Goal: Task Accomplishment & Management: Manage account settings

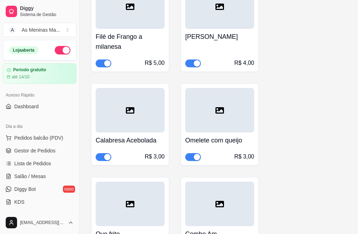
click at [49, 157] on ul "Pedidos balcão (PDV) Gestor de Pedidos Lista de Pedidos Salão / Mesas Diggy Bot…" at bounding box center [40, 169] width 74 height 75
click at [47, 153] on span "Gestor de Pedidos" at bounding box center [34, 150] width 41 height 7
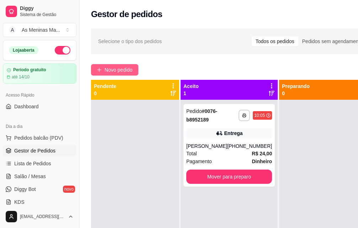
click at [112, 70] on span "Novo pedido" at bounding box center [119, 70] width 28 height 8
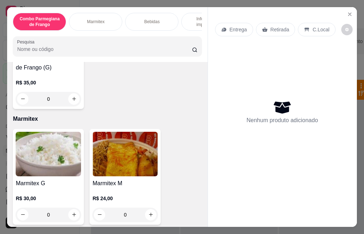
scroll to position [249, 0]
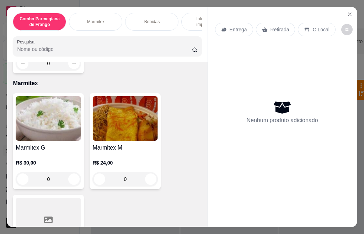
click at [53, 136] on img at bounding box center [48, 118] width 65 height 44
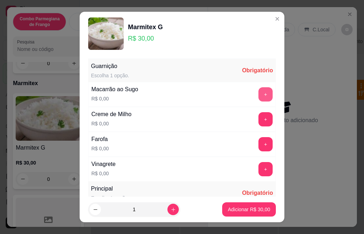
click at [259, 94] on button "+" at bounding box center [266, 94] width 14 height 14
click at [259, 123] on button "+" at bounding box center [266, 119] width 14 height 14
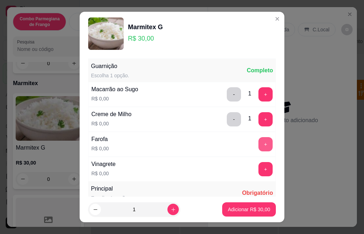
click at [259, 144] on button "+" at bounding box center [266, 144] width 14 height 14
click at [259, 175] on button "+" at bounding box center [266, 169] width 14 height 14
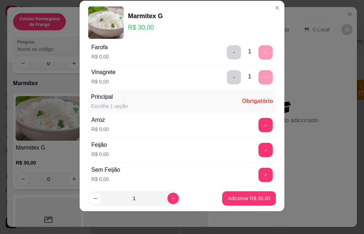
scroll to position [126, 0]
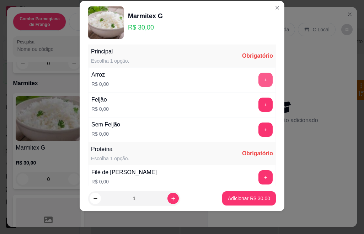
click at [259, 82] on button "+" at bounding box center [266, 80] width 14 height 14
click at [259, 108] on button "+" at bounding box center [266, 104] width 14 height 14
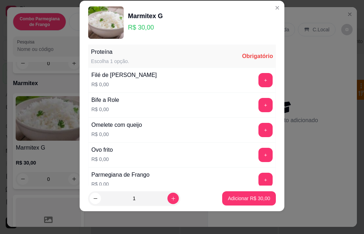
scroll to position [223, 0]
click at [259, 106] on button "+" at bounding box center [266, 104] width 14 height 14
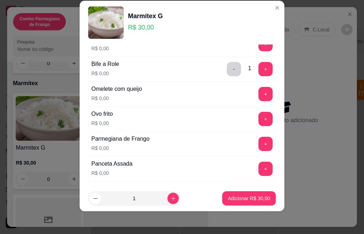
scroll to position [330, 0]
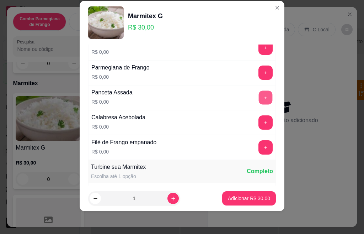
click at [259, 101] on button "+" at bounding box center [266, 97] width 14 height 14
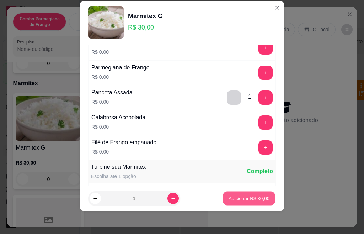
click at [243, 198] on p "Adicionar R$ 30,00" at bounding box center [249, 197] width 41 height 7
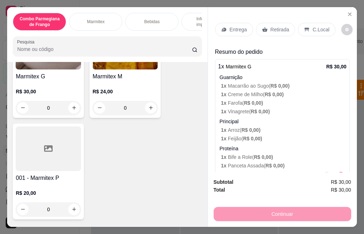
scroll to position [284, 0]
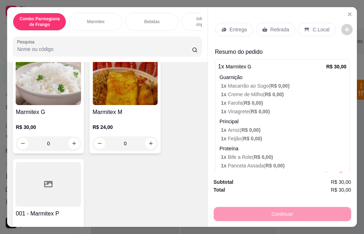
click at [115, 124] on div "R$ 24,00 0" at bounding box center [124, 133] width 65 height 34
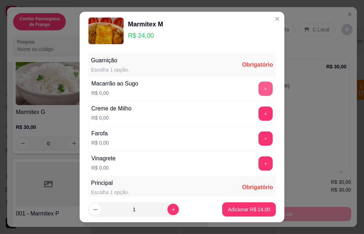
click at [259, 88] on button "+" at bounding box center [266, 88] width 14 height 14
click at [259, 114] on button "+" at bounding box center [266, 113] width 14 height 14
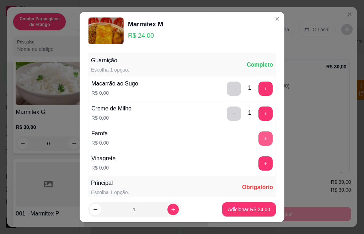
click at [259, 139] on button "+" at bounding box center [266, 138] width 14 height 14
click at [259, 158] on button "+" at bounding box center [266, 163] width 14 height 14
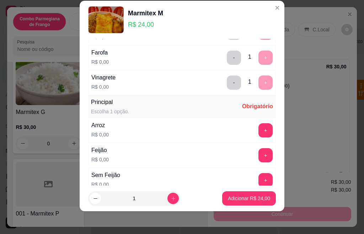
scroll to position [126, 0]
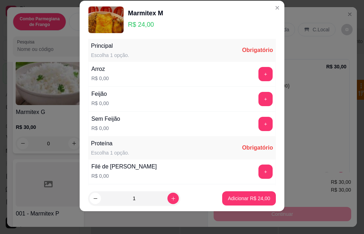
click at [259, 71] on button "+" at bounding box center [266, 74] width 14 height 14
click at [259, 101] on button "+" at bounding box center [266, 99] width 14 height 14
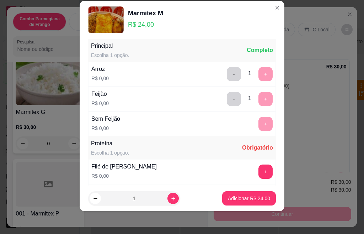
scroll to position [223, 0]
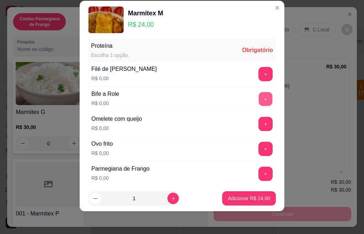
click at [259, 99] on button "+" at bounding box center [266, 99] width 14 height 14
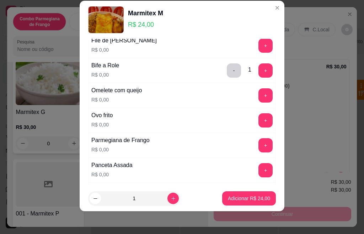
scroll to position [266, 0]
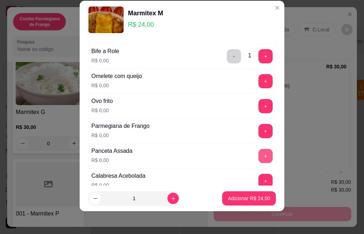
click at [259, 153] on button "+" at bounding box center [266, 156] width 14 height 14
click at [159, 161] on section "Marmitex M R$ 24,00 Guarnição Escolha 1 opção. Completo Macarrão ao Sugo R$ 0,0…" at bounding box center [182, 106] width 205 height 210
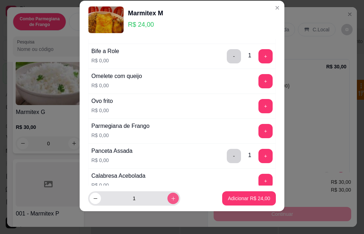
click at [167, 195] on button "increase-product-quantity" at bounding box center [172, 197] width 11 height 11
click at [167, 195] on button "increase-product-quantity" at bounding box center [172, 198] width 11 height 11
click at [167, 195] on button "increase-product-quantity" at bounding box center [172, 197] width 11 height 11
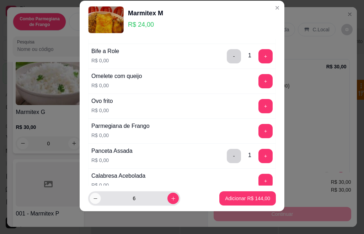
click at [92, 195] on button "decrease-product-quantity" at bounding box center [95, 198] width 11 height 11
type input "5"
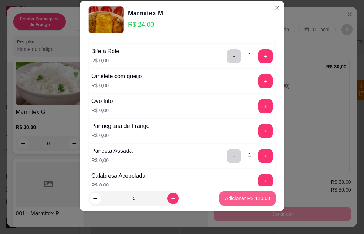
click at [225, 196] on p "Adicionar R$ 120,00" at bounding box center [247, 197] width 45 height 7
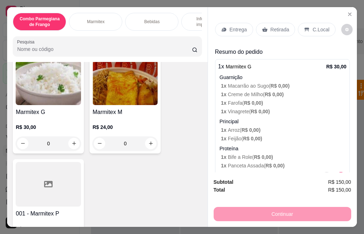
click at [100, 120] on div "R$ 24,00 0" at bounding box center [124, 133] width 65 height 34
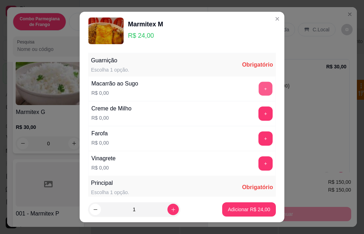
click at [259, 91] on button "+" at bounding box center [266, 88] width 14 height 14
click at [259, 114] on button "+" at bounding box center [266, 113] width 14 height 14
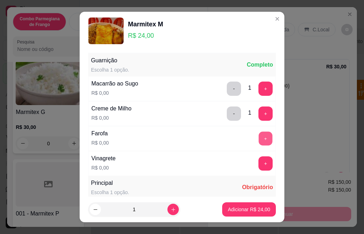
click at [259, 142] on button "+" at bounding box center [266, 138] width 14 height 14
click at [259, 162] on button "+" at bounding box center [266, 163] width 14 height 14
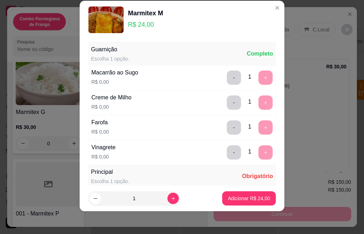
scroll to position [126, 0]
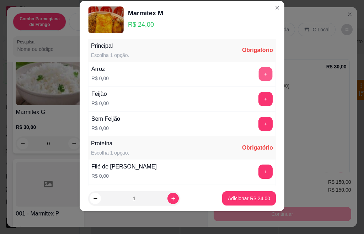
click at [259, 69] on button "+" at bounding box center [266, 74] width 14 height 14
click at [259, 101] on button "+" at bounding box center [266, 99] width 14 height 14
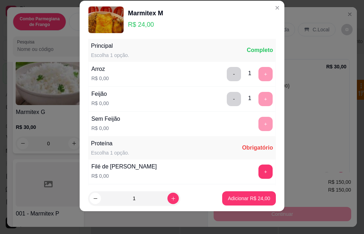
scroll to position [223, 0]
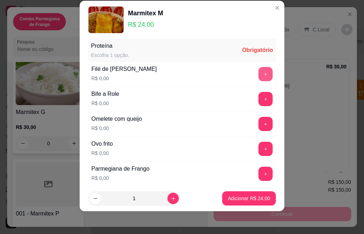
click at [259, 75] on button "+" at bounding box center [266, 74] width 14 height 14
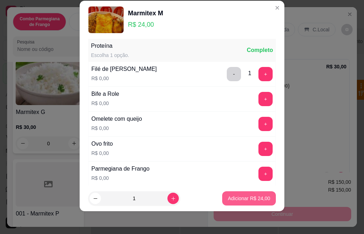
click at [231, 203] on button "Adicionar R$ 24,00" at bounding box center [249, 198] width 54 height 14
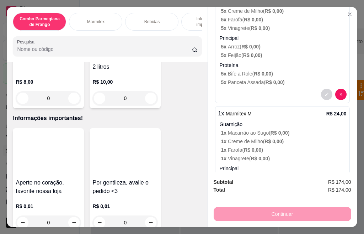
scroll to position [1245, 0]
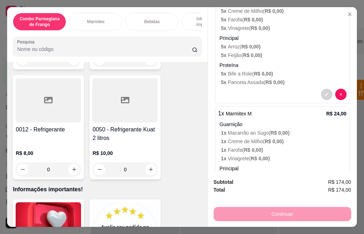
click at [110, 142] on div "R$ 10,00 0" at bounding box center [124, 159] width 65 height 34
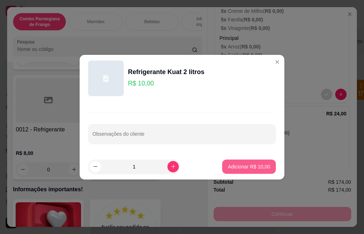
click at [229, 167] on p "Adicionar R$ 10,00" at bounding box center [249, 166] width 42 height 7
type input "1"
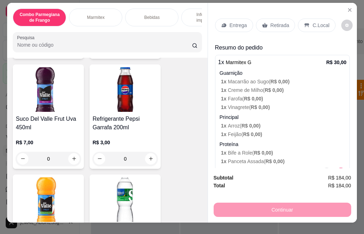
scroll to position [0, 0]
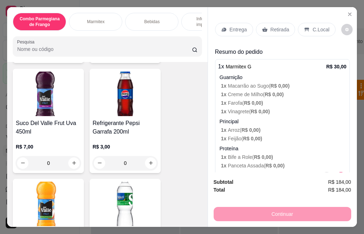
click at [228, 30] on div "Entrega" at bounding box center [234, 30] width 38 height 14
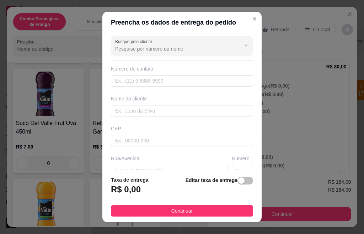
click at [187, 47] on input "Busque pelo cliente" at bounding box center [172, 48] width 114 height 7
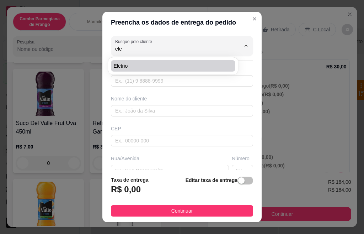
click at [124, 67] on span "Eletrio" at bounding box center [170, 65] width 112 height 7
type input "Eletrio"
type input "19974060445"
type input "Eletrio"
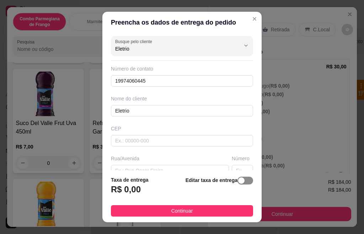
type input "Eletrio"
click at [238, 183] on div "button" at bounding box center [241, 180] width 6 height 6
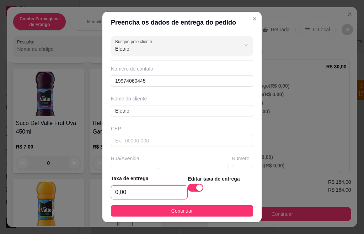
click at [148, 190] on input "0,00" at bounding box center [149, 192] width 76 height 14
type input "7,00"
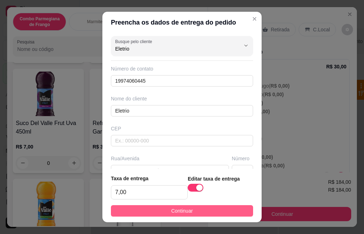
click at [171, 209] on span "Continuar" at bounding box center [182, 211] width 22 height 8
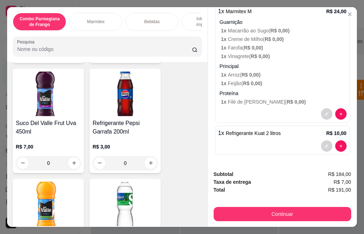
scroll to position [19, 0]
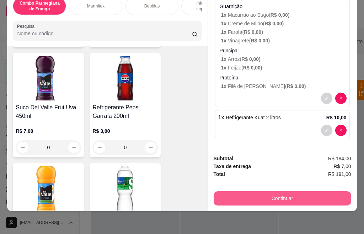
click at [262, 196] on button "Continuar" at bounding box center [283, 198] width 138 height 14
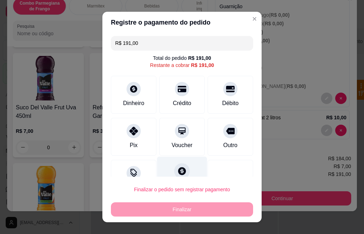
click at [170, 161] on div "Fiado" at bounding box center [182, 177] width 50 height 42
type input "R$ 0,00"
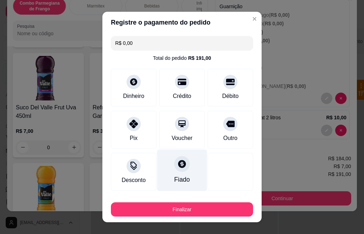
click at [178, 165] on icon at bounding box center [182, 164] width 8 height 8
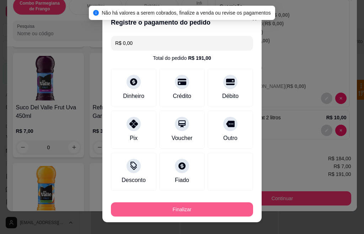
click at [181, 207] on button "Finalizar" at bounding box center [182, 209] width 142 height 14
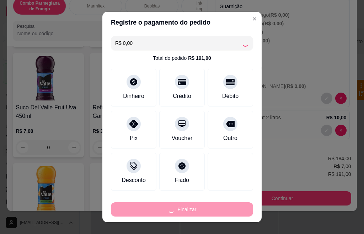
type input "0"
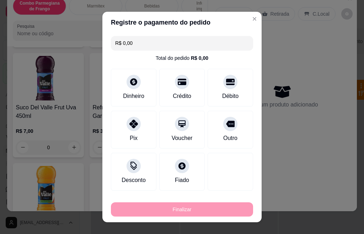
type input "-R$ 191,00"
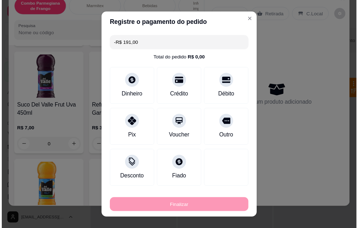
scroll to position [0, 0]
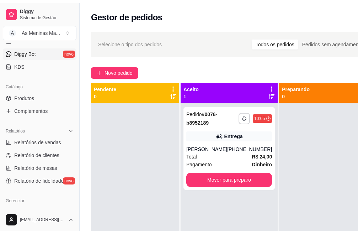
scroll to position [142, 0]
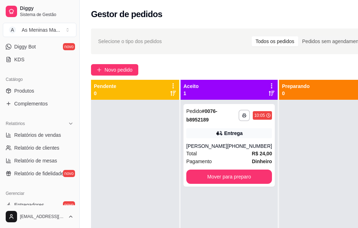
click at [31, 84] on div "Catálogo" at bounding box center [40, 79] width 74 height 11
click at [31, 91] on span "Produtos" at bounding box center [24, 90] width 20 height 7
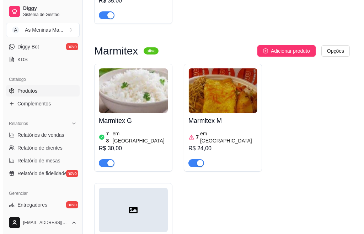
scroll to position [320, 0]
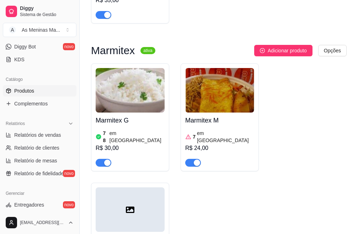
click at [206, 129] on article "em [GEOGRAPHIC_DATA]" at bounding box center [225, 136] width 57 height 14
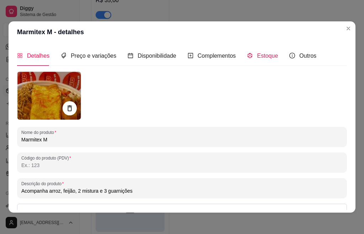
click at [248, 57] on icon "code-sandbox" at bounding box center [250, 56] width 6 height 6
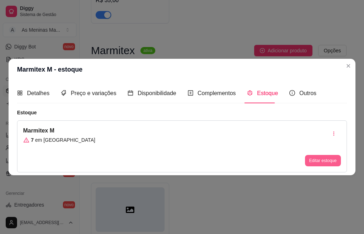
click at [322, 160] on button "Editar estoque" at bounding box center [323, 160] width 36 height 11
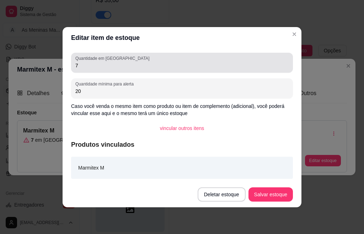
click at [75, 61] on div "Quantidade em estoque 7" at bounding box center [182, 63] width 222 height 20
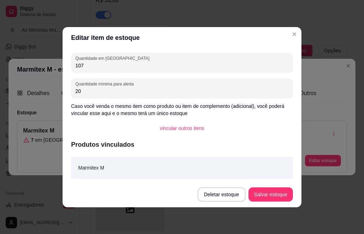
type input "107"
click at [277, 192] on button "Salvar estoque" at bounding box center [270, 194] width 43 height 14
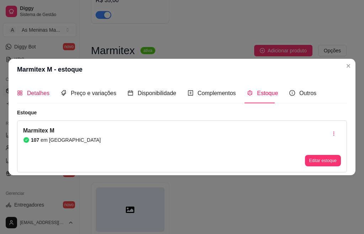
click at [35, 94] on span "Detalhes" at bounding box center [38, 93] width 22 height 6
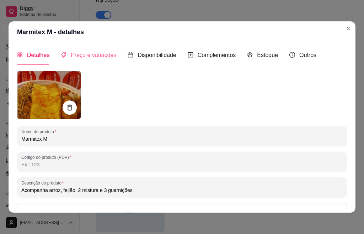
scroll to position [0, 0]
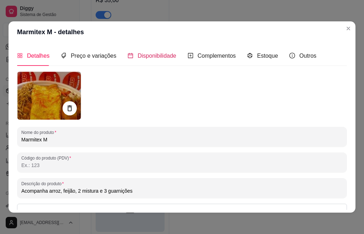
click at [142, 55] on span "Disponibilidade" at bounding box center [157, 56] width 39 height 6
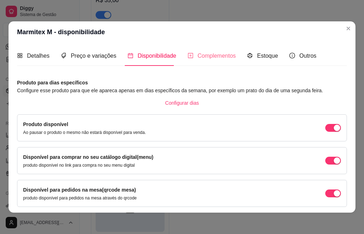
click at [203, 60] on div "Complementos" at bounding box center [212, 56] width 48 height 20
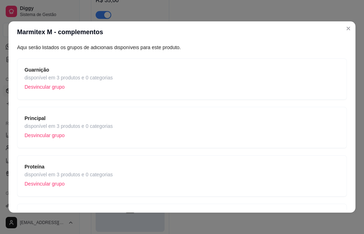
scroll to position [36, 0]
click at [96, 171] on span "disponível em 3 produtos e 0 categorias" at bounding box center [69, 174] width 88 height 8
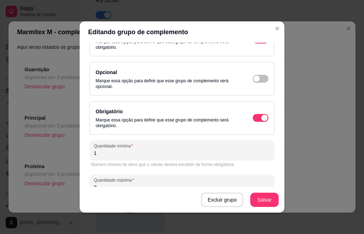
scroll to position [91, 0]
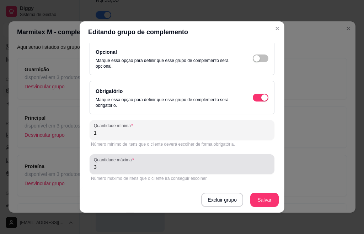
click at [111, 167] on input "3" at bounding box center [182, 166] width 176 height 7
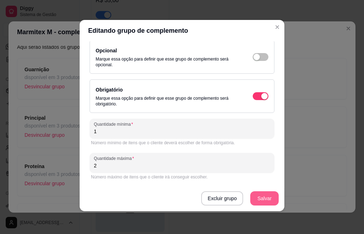
type input "2"
click at [264, 200] on button "Salvar" at bounding box center [264, 198] width 28 height 14
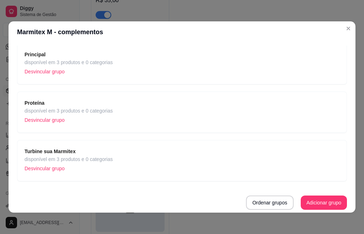
scroll to position [1, 0]
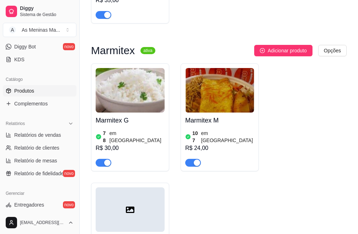
click at [134, 112] on div "Marmitex G 78 em estoque R$ 30,00" at bounding box center [130, 139] width 69 height 54
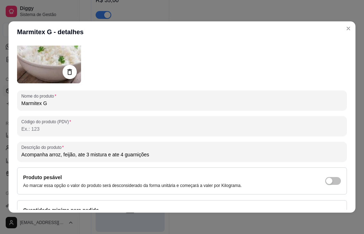
scroll to position [0, 0]
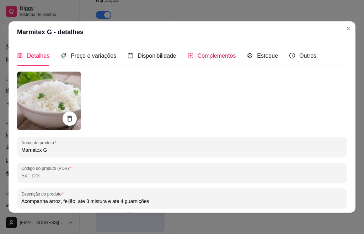
click at [209, 60] on div "Complementos" at bounding box center [212, 55] width 48 height 9
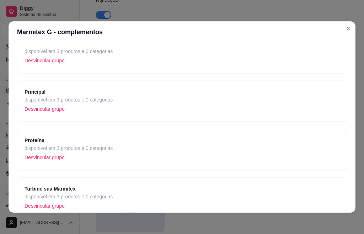
scroll to position [71, 0]
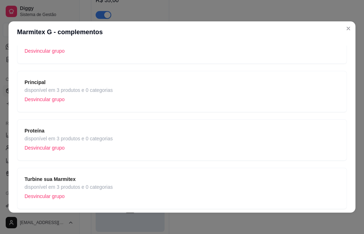
click at [118, 141] on div "Proteína disponível em 3 produtos e 0 categorias Desvincular grupo" at bounding box center [182, 140] width 315 height 26
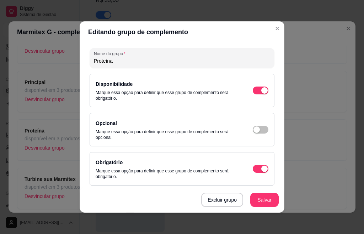
scroll to position [0, 0]
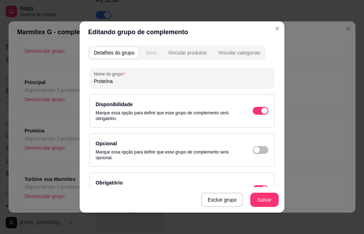
click at [149, 61] on div "Detalhes do grupo Itens Vincular produtos Vincular categorias Nome do grupo Pro…" at bounding box center [182, 128] width 205 height 170
click at [149, 52] on div "Itens" at bounding box center [151, 52] width 11 height 7
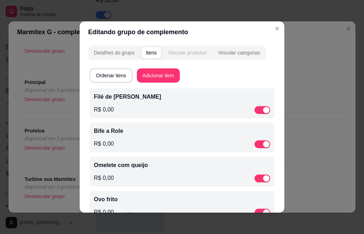
click at [191, 53] on div "Vincular produtos" at bounding box center [187, 52] width 39 height 7
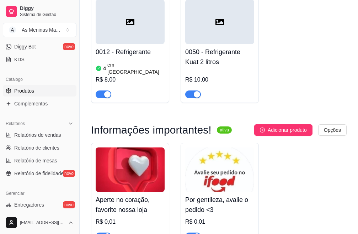
scroll to position [1565, 0]
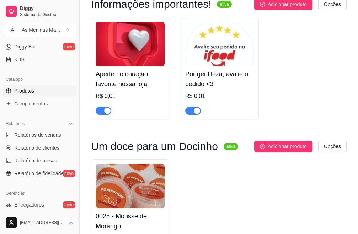
click at [290, 33] on div "Aperte no coração, favorite nossa loja R$ 0,01 Por gentileza, avalie o pedido <…" at bounding box center [219, 68] width 256 height 102
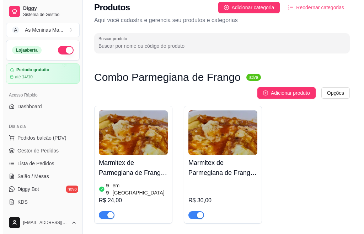
scroll to position [0, 0]
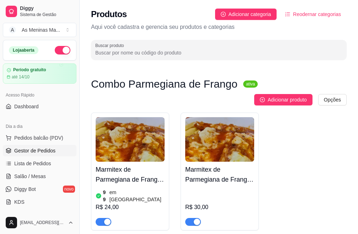
click at [20, 153] on span "Gestor de Pedidos" at bounding box center [34, 150] width 41 height 7
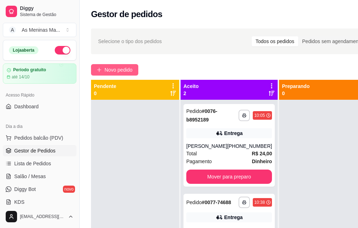
click at [122, 71] on span "Novo pedido" at bounding box center [119, 70] width 28 height 8
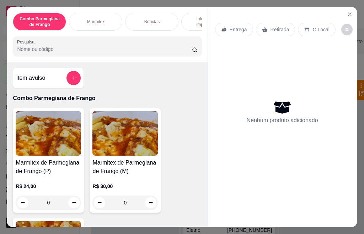
click at [48, 150] on img at bounding box center [48, 133] width 65 height 44
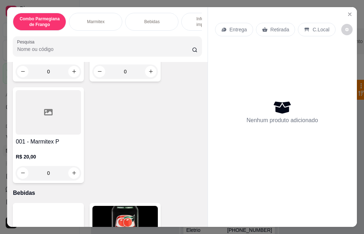
scroll to position [391, 0]
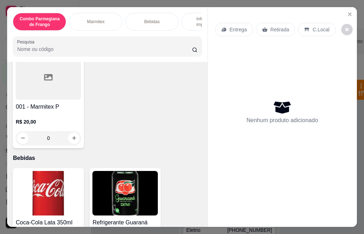
click at [33, 100] on div at bounding box center [48, 77] width 65 height 44
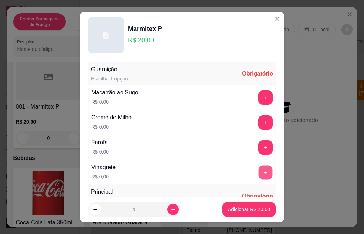
click at [259, 172] on button "+" at bounding box center [266, 172] width 14 height 14
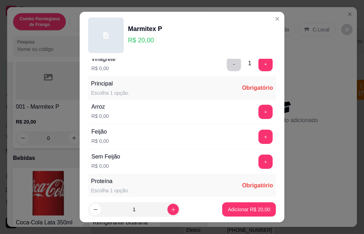
scroll to position [142, 0]
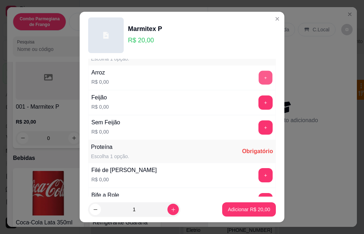
click at [259, 81] on button "+" at bounding box center [266, 77] width 14 height 14
click at [259, 107] on button "+" at bounding box center [266, 102] width 14 height 14
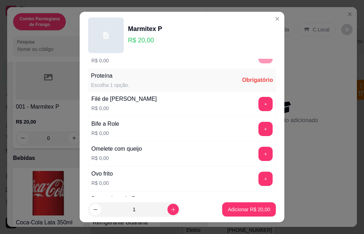
scroll to position [249, 0]
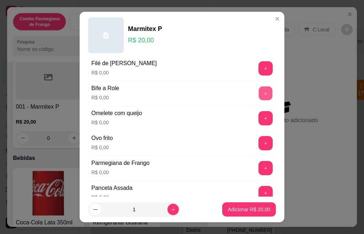
click at [259, 93] on button "+" at bounding box center [266, 93] width 14 height 14
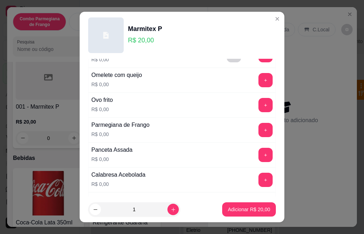
scroll to position [320, 0]
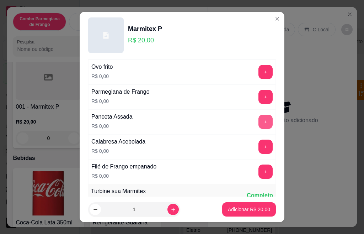
click at [259, 120] on button "+" at bounding box center [266, 121] width 14 height 14
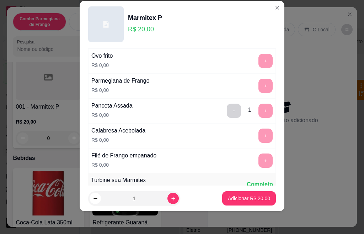
scroll to position [356, 0]
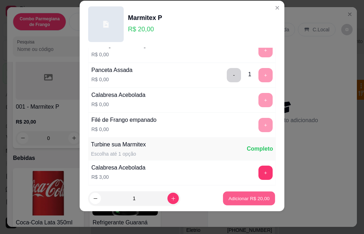
click at [246, 198] on p "Adicionar R$ 20,00" at bounding box center [249, 197] width 41 height 7
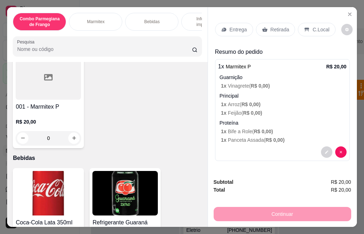
click at [272, 26] on p "Retirada" at bounding box center [280, 29] width 19 height 7
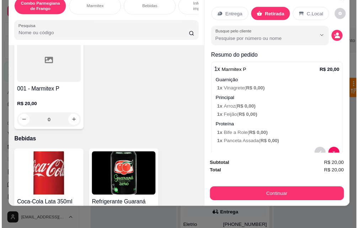
scroll to position [19, 0]
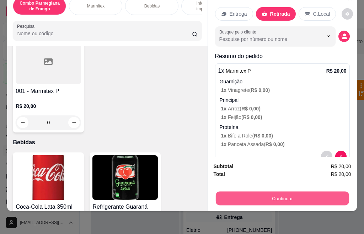
click at [310, 193] on button "Continuar" at bounding box center [281, 198] width 133 height 14
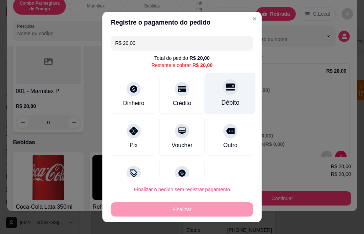
click at [224, 82] on div "Débito" at bounding box center [231, 94] width 50 height 42
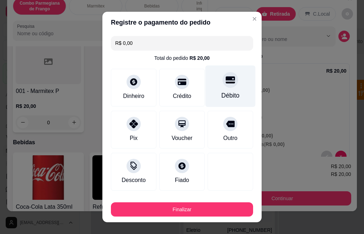
click at [223, 80] on div at bounding box center [231, 80] width 16 height 16
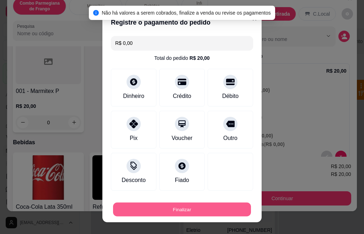
click at [170, 211] on button "Finalizar" at bounding box center [182, 209] width 138 height 14
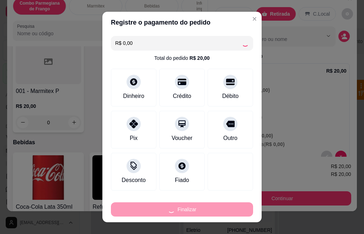
type input "-R$ 20,00"
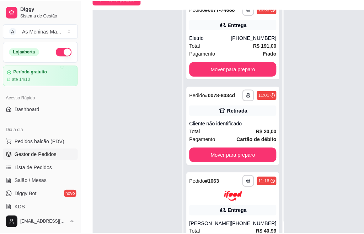
scroll to position [90, 0]
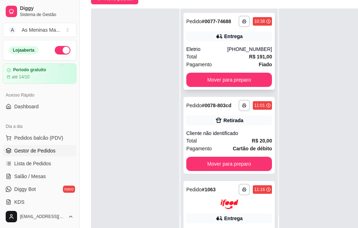
click at [222, 50] on div "**********" at bounding box center [228, 51] width 91 height 77
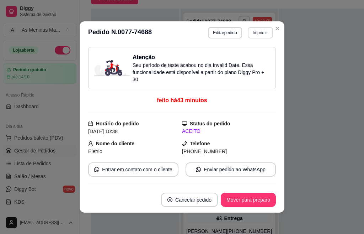
click at [261, 35] on button "Imprimir" at bounding box center [260, 32] width 25 height 11
click at [252, 63] on button "IMPRESSORA" at bounding box center [245, 57] width 50 height 11
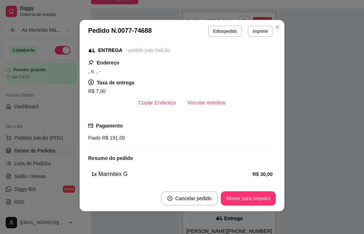
scroll to position [107, 0]
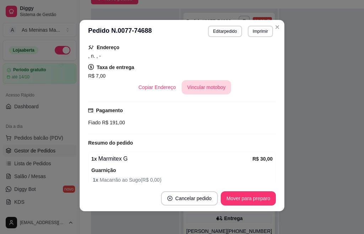
click at [198, 86] on button "Vincular motoboy" at bounding box center [207, 87] width 50 height 14
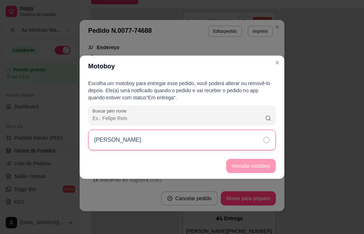
click at [268, 143] on icon at bounding box center [266, 140] width 6 height 6
click at [259, 169] on button "Vincular motoboy" at bounding box center [251, 166] width 50 height 14
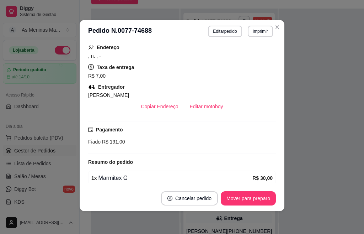
scroll to position [142, 0]
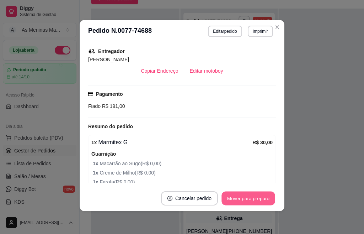
click at [239, 200] on button "Mover para preparo" at bounding box center [248, 198] width 53 height 14
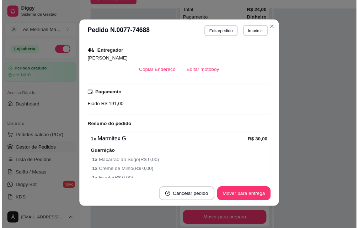
scroll to position [65, 0]
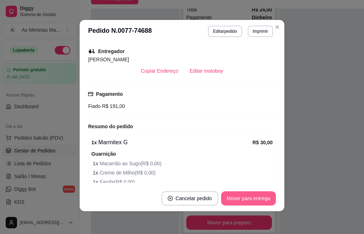
click at [236, 202] on button "Mover para entrega" at bounding box center [248, 198] width 55 height 14
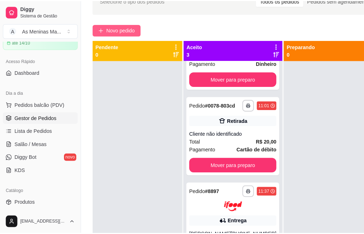
scroll to position [0, 0]
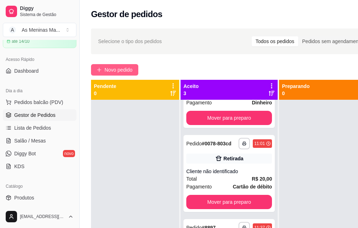
click at [115, 65] on button "Novo pedido" at bounding box center [114, 69] width 47 height 11
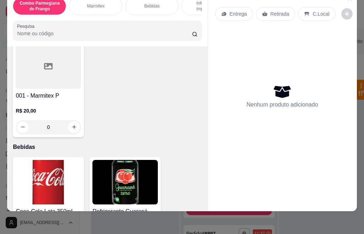
scroll to position [391, 0]
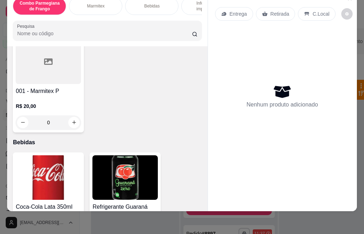
click at [40, 88] on h4 "001 - Marmitex P" at bounding box center [48, 91] width 65 height 9
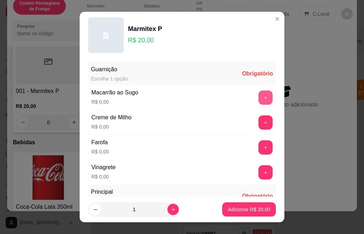
click at [259, 102] on button "+" at bounding box center [266, 97] width 14 height 14
click at [259, 126] on button "+" at bounding box center [266, 122] width 14 height 14
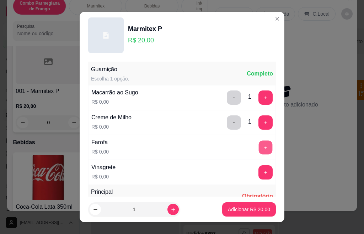
click at [259, 144] on button "+" at bounding box center [266, 147] width 14 height 14
click at [259, 145] on button "+" at bounding box center [266, 147] width 14 height 14
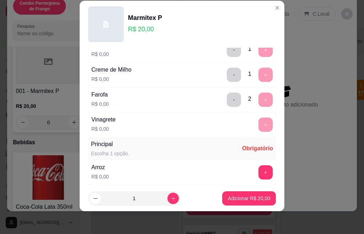
scroll to position [19, 0]
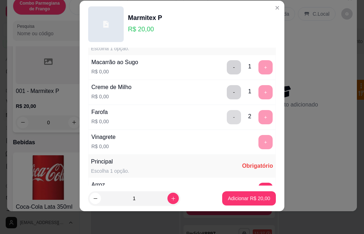
click at [227, 118] on button "-" at bounding box center [234, 117] width 14 height 14
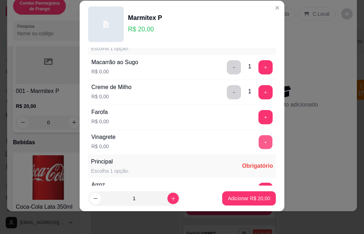
click at [259, 144] on button "+" at bounding box center [266, 142] width 14 height 14
click at [227, 91] on button "-" at bounding box center [234, 92] width 14 height 14
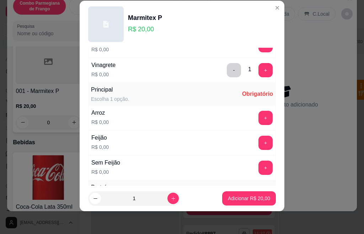
scroll to position [126, 0]
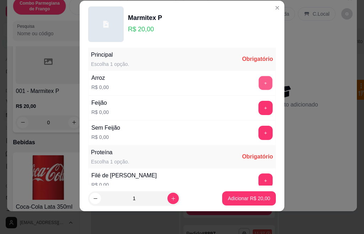
click at [259, 86] on button "+" at bounding box center [266, 83] width 14 height 14
click at [259, 112] on button "+" at bounding box center [266, 108] width 14 height 14
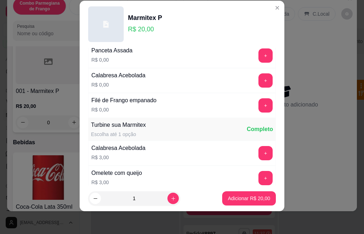
scroll to position [411, 0]
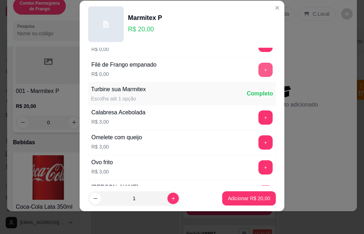
click at [259, 73] on button "+" at bounding box center [266, 70] width 14 height 14
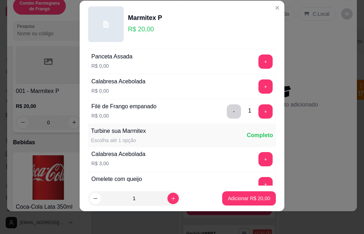
scroll to position [304, 0]
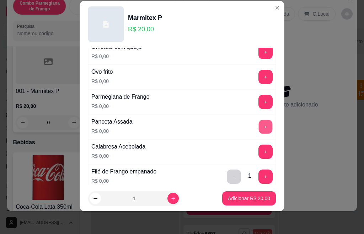
click at [259, 130] on button "+" at bounding box center [266, 126] width 14 height 14
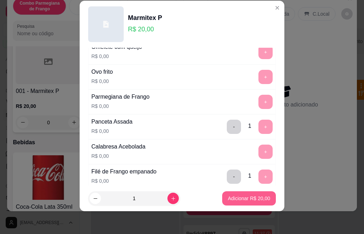
scroll to position [445, 0]
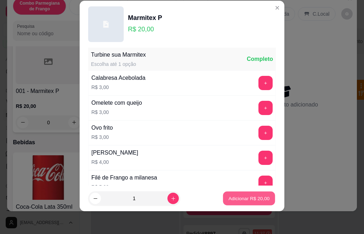
click at [246, 199] on p "Adicionar R$ 20,00" at bounding box center [249, 197] width 41 height 7
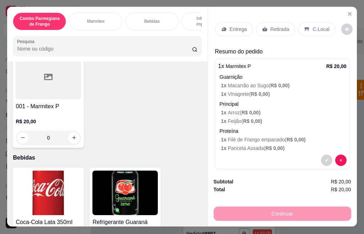
scroll to position [0, 0]
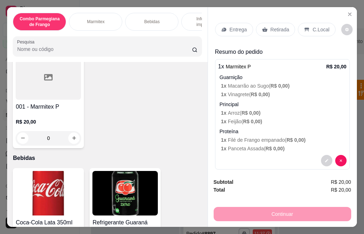
click at [269, 32] on div "Retirada" at bounding box center [275, 30] width 39 height 14
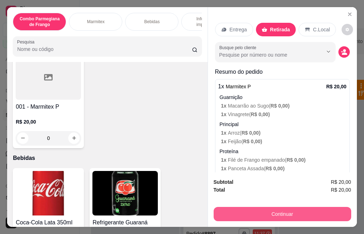
click at [313, 212] on button "Continuar" at bounding box center [283, 214] width 138 height 14
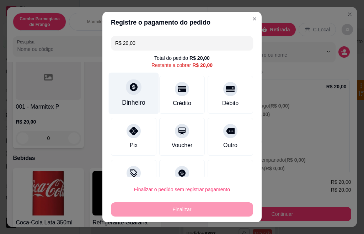
click at [130, 98] on div "Dinheiro" at bounding box center [133, 102] width 23 height 9
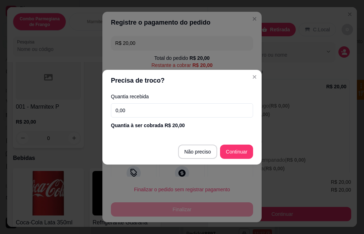
click at [157, 114] on input "0,00" at bounding box center [182, 110] width 142 height 14
type input "50,00"
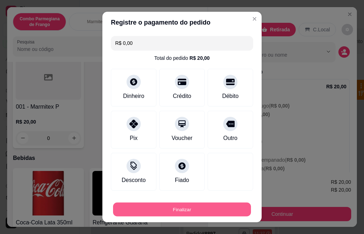
click at [135, 207] on button "Finalizar" at bounding box center [182, 209] width 138 height 14
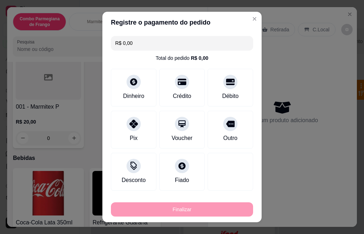
type input "-R$ 20,00"
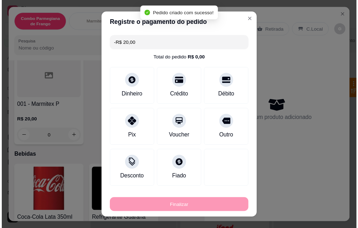
scroll to position [90, 0]
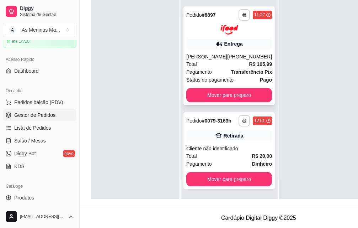
scroll to position [114, 0]
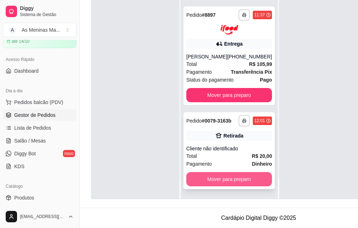
click at [224, 172] on button "Mover para preparo" at bounding box center [229, 179] width 86 height 14
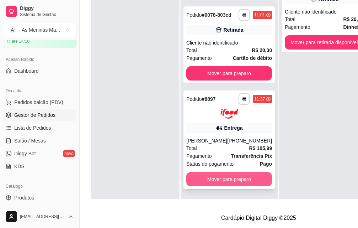
scroll to position [65, 0]
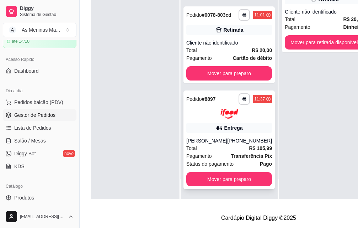
click at [225, 129] on div "**********" at bounding box center [228, 139] width 91 height 98
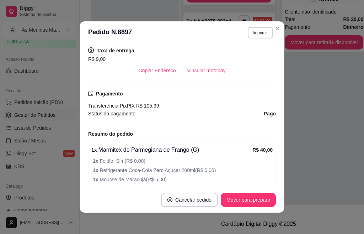
scroll to position [178, 0]
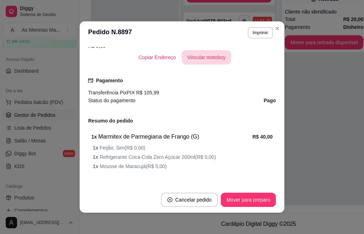
click at [205, 57] on button "Vincular motoboy" at bounding box center [207, 57] width 50 height 14
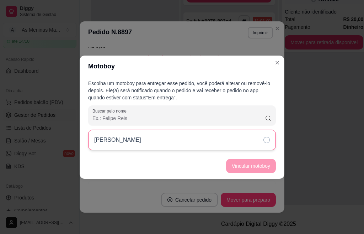
click at [266, 134] on div "[PERSON_NAME]" at bounding box center [182, 139] width 188 height 21
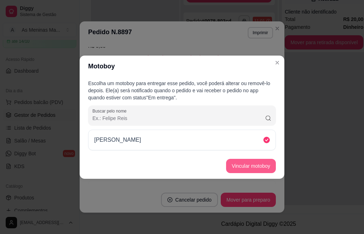
click at [260, 165] on button "Vincular motoboy" at bounding box center [251, 166] width 50 height 14
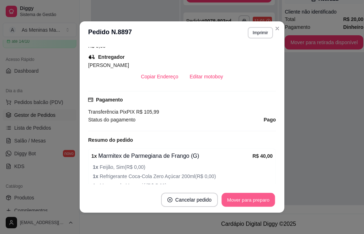
click at [249, 202] on button "Mover para preparo" at bounding box center [248, 200] width 53 height 14
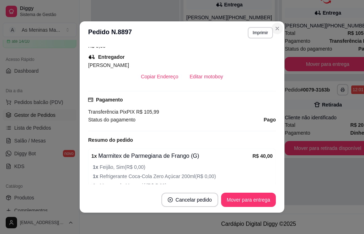
scroll to position [0, 0]
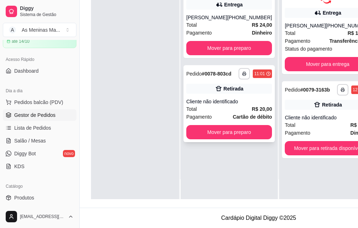
click at [218, 95] on div "**********" at bounding box center [228, 103] width 91 height 77
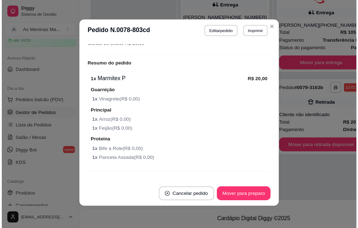
scroll to position [127, 0]
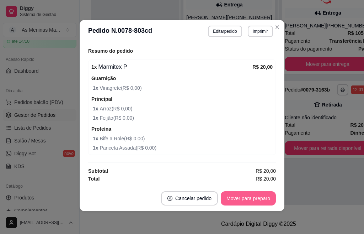
click at [228, 201] on button "Mover para preparo" at bounding box center [248, 198] width 55 height 14
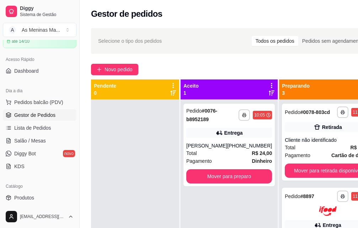
scroll to position [0, 0]
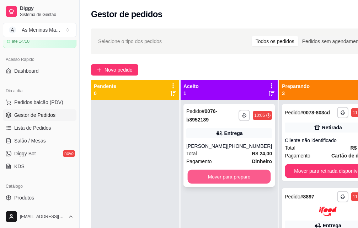
click at [229, 175] on button "Mover para preparo" at bounding box center [229, 177] width 83 height 14
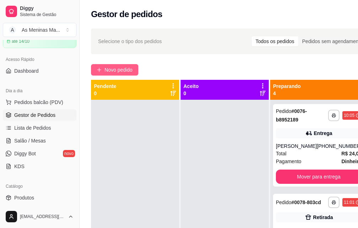
click at [134, 70] on button "Novo pedido" at bounding box center [114, 69] width 47 height 11
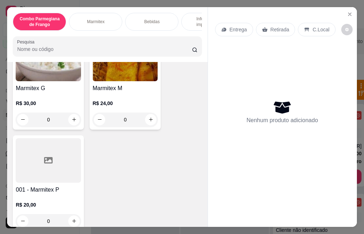
scroll to position [284, 0]
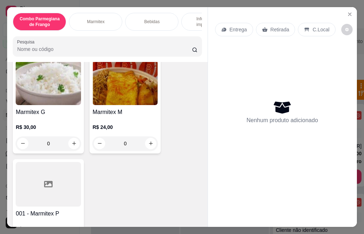
click at [112, 98] on img at bounding box center [124, 82] width 65 height 44
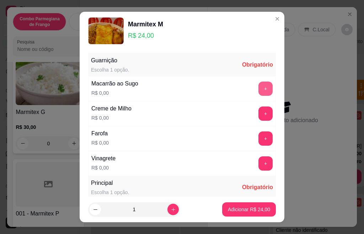
click at [259, 88] on button "+" at bounding box center [266, 88] width 14 height 14
click at [259, 115] on button "+" at bounding box center [266, 113] width 14 height 14
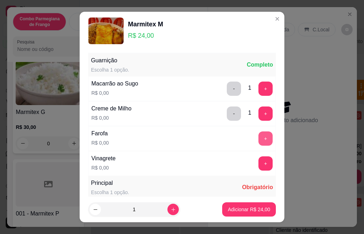
click at [259, 135] on button "+" at bounding box center [266, 138] width 14 height 14
click at [259, 164] on button "+" at bounding box center [266, 163] width 14 height 14
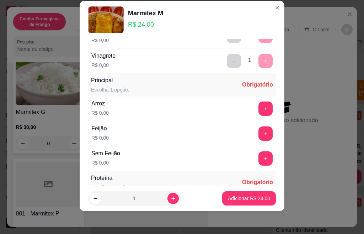
scroll to position [126, 0]
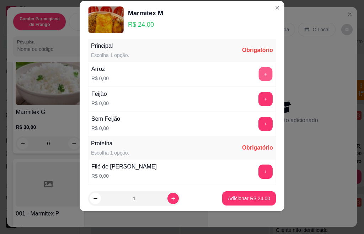
click at [259, 78] on button "+" at bounding box center [266, 74] width 14 height 14
click at [259, 95] on button "+" at bounding box center [266, 99] width 14 height 14
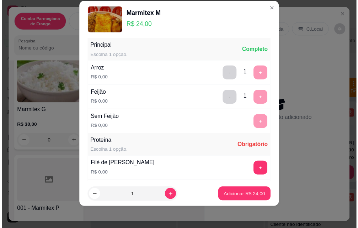
scroll to position [223, 0]
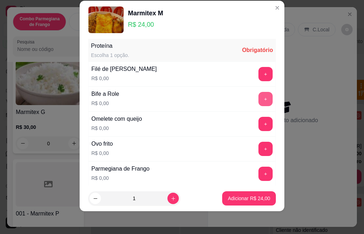
click at [259, 99] on button "+" at bounding box center [266, 99] width 14 height 14
click at [259, 150] on button "+" at bounding box center [266, 149] width 14 height 14
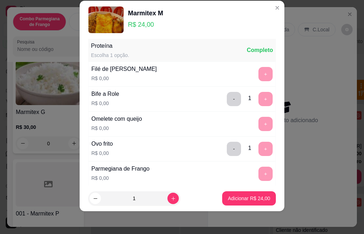
click at [248, 198] on p "Adicionar R$ 24,00" at bounding box center [249, 197] width 42 height 7
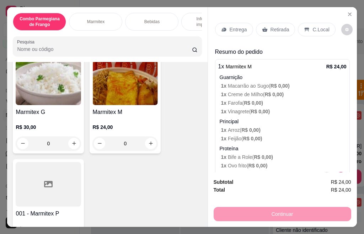
drag, startPoint x: 270, startPoint y: 32, endPoint x: 280, endPoint y: 28, distance: 11.0
click at [273, 31] on div "Retirada" at bounding box center [275, 30] width 39 height 14
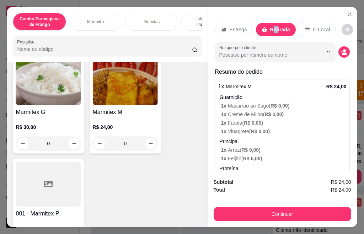
click at [283, 201] on div "Subtotal R$ 24,00 Total R$ 24,00 Continuar" at bounding box center [283, 199] width 138 height 43
click at [283, 210] on button "Continuar" at bounding box center [283, 214] width 138 height 14
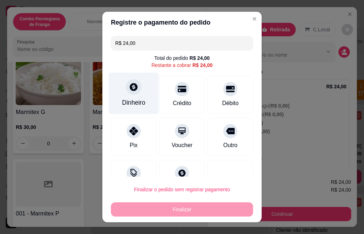
click at [118, 94] on div "Dinheiro" at bounding box center [134, 94] width 50 height 42
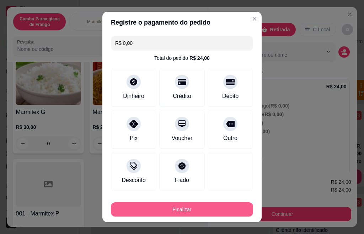
click at [166, 207] on button "Finalizar" at bounding box center [182, 209] width 142 height 14
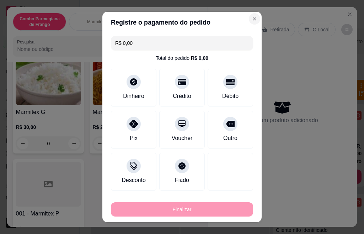
type input "-R$ 24,00"
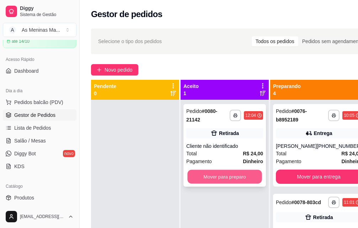
click at [215, 181] on button "Mover para preparo" at bounding box center [224, 177] width 75 height 14
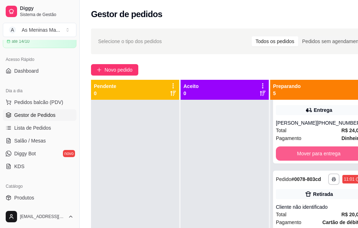
scroll to position [36, 0]
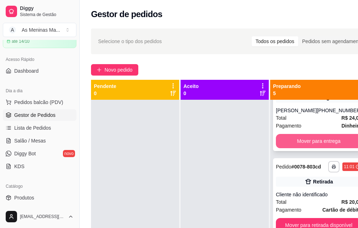
click at [313, 141] on button "Mover para entrega" at bounding box center [319, 141] width 86 height 14
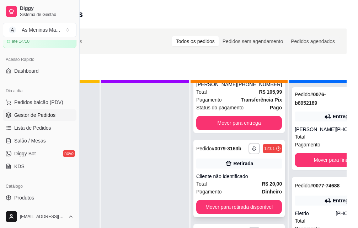
scroll to position [26, 0]
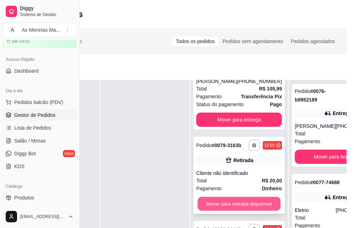
click at [235, 200] on button "Mover para retirada disponível" at bounding box center [239, 203] width 83 height 14
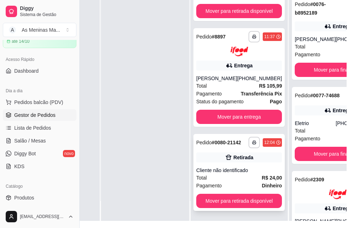
scroll to position [114, 80]
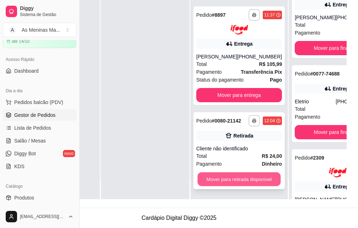
click at [229, 172] on button "Mover para retirada disponível" at bounding box center [239, 179] width 83 height 14
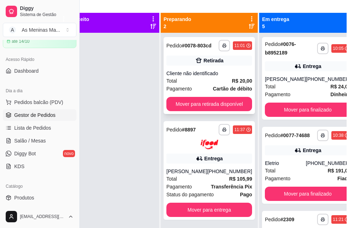
scroll to position [43, 80]
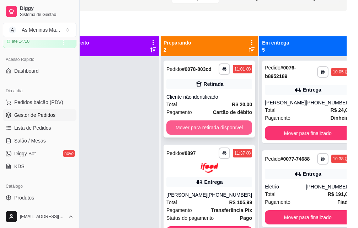
click at [197, 132] on button "Mover para retirada disponível" at bounding box center [209, 127] width 86 height 14
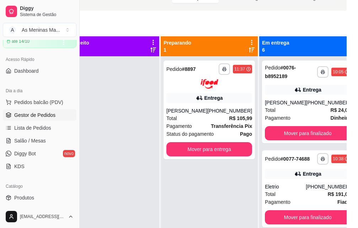
scroll to position [0, 28]
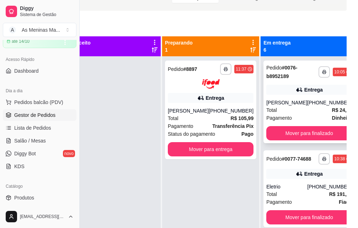
click at [307, 101] on div "[PHONE_NUMBER]" at bounding box center [329, 102] width 45 height 7
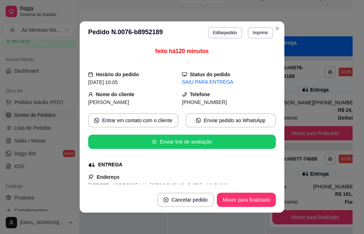
scroll to position [113, 0]
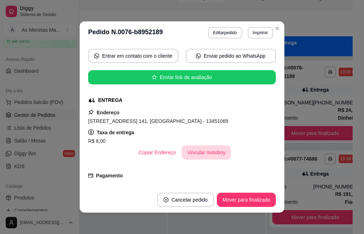
click at [211, 145] on button "Vincular motoboy" at bounding box center [207, 152] width 50 height 14
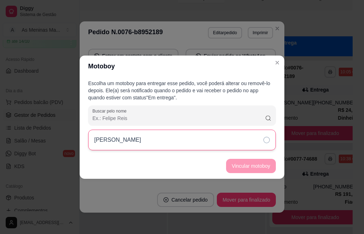
click at [220, 149] on div "[PERSON_NAME]" at bounding box center [182, 139] width 188 height 21
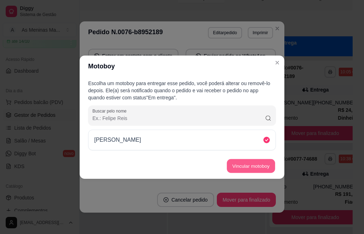
click at [247, 162] on button "Vincular motoboy" at bounding box center [251, 166] width 48 height 14
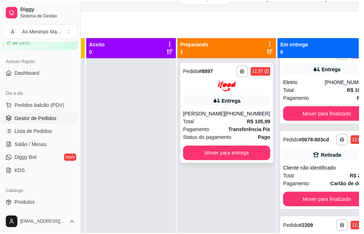
scroll to position [26, 22]
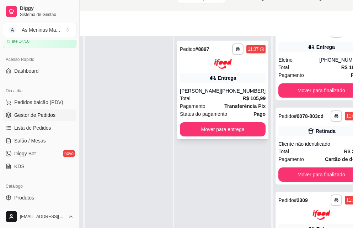
click at [210, 87] on div "[PERSON_NAME]" at bounding box center [200, 90] width 41 height 7
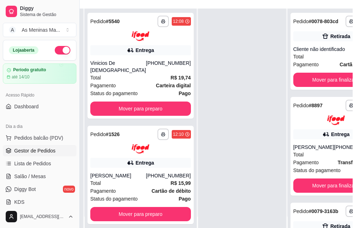
scroll to position [107, 74]
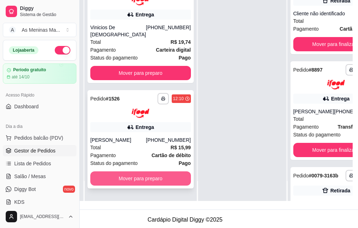
click at [126, 176] on button "Mover para preparo" at bounding box center [140, 178] width 101 height 14
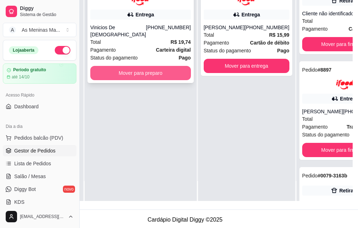
click at [132, 66] on button "Mover para preparo" at bounding box center [140, 73] width 101 height 14
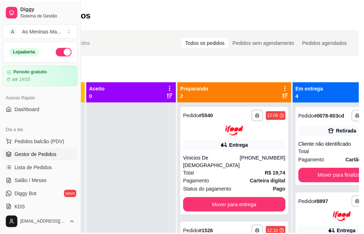
scroll to position [0, 0]
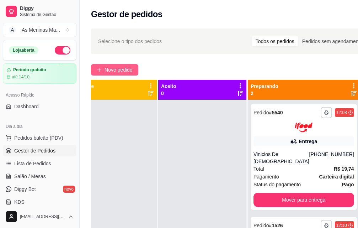
click at [115, 68] on span "Novo pedido" at bounding box center [119, 70] width 28 height 8
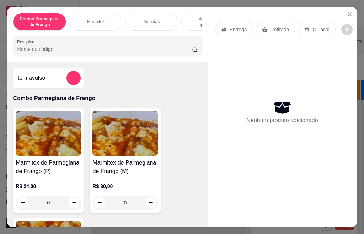
scroll to position [320, 0]
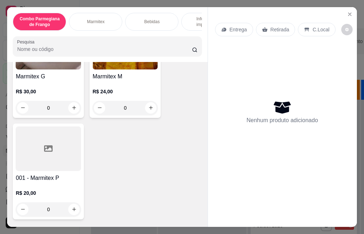
click at [131, 88] on div "R$ 24,00 0" at bounding box center [124, 98] width 65 height 34
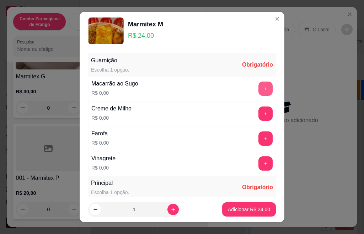
click at [259, 87] on button "+" at bounding box center [266, 88] width 14 height 14
click at [259, 107] on button "+" at bounding box center [266, 113] width 14 height 14
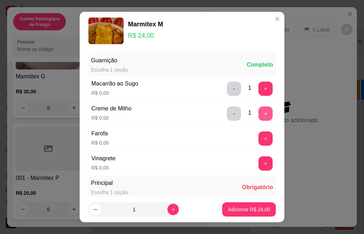
click at [259, 139] on button "+" at bounding box center [266, 138] width 14 height 14
click at [259, 167] on button "+" at bounding box center [266, 163] width 14 height 14
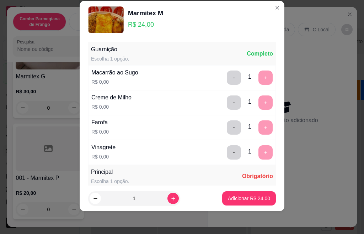
scroll to position [126, 0]
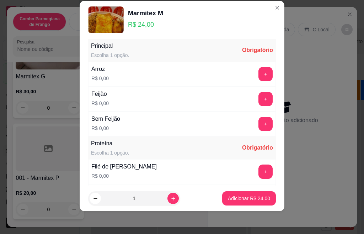
click at [262, 71] on div "Guarnição Escolha 1 opção. Completo Macarrão ao Sugo R$ 0,00 - 1 + Creme de Mil…" at bounding box center [182, 112] width 205 height 146
click at [259, 76] on button "+" at bounding box center [266, 74] width 14 height 14
click at [259, 101] on button "+" at bounding box center [266, 99] width 14 height 14
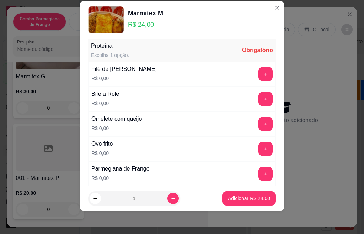
scroll to position [259, 0]
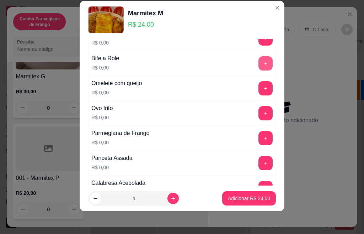
click at [259, 64] on button "+" at bounding box center [266, 63] width 14 height 14
click at [259, 164] on button "+" at bounding box center [266, 163] width 14 height 14
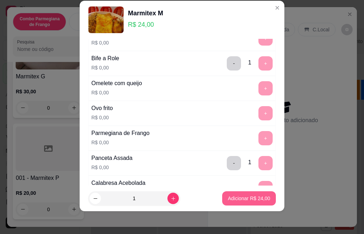
click at [244, 198] on p "Adicionar R$ 24,00" at bounding box center [249, 197] width 42 height 7
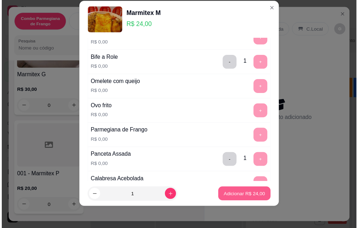
scroll to position [0, 0]
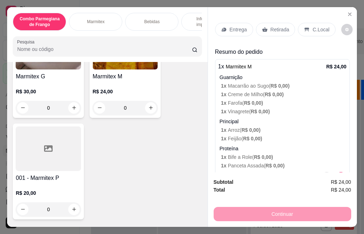
click at [269, 30] on div "Retirada" at bounding box center [275, 30] width 39 height 14
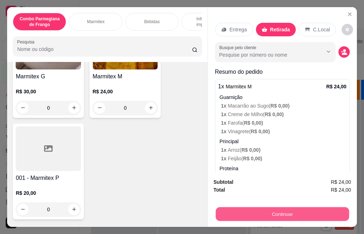
click at [278, 207] on button "Continuar" at bounding box center [281, 214] width 133 height 14
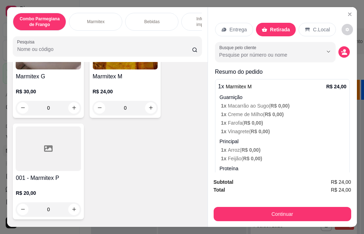
click at [180, 86] on div at bounding box center [182, 87] width 16 height 16
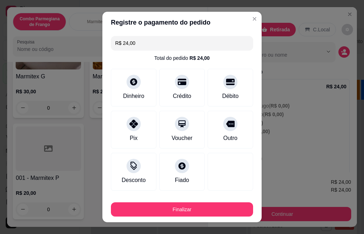
type input "R$ 0,00"
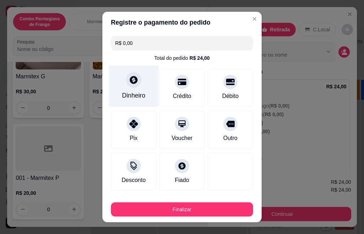
click at [126, 91] on div "Dinheiro" at bounding box center [134, 86] width 50 height 42
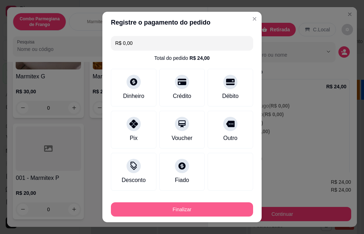
click at [194, 209] on button "Finalizar" at bounding box center [182, 209] width 142 height 14
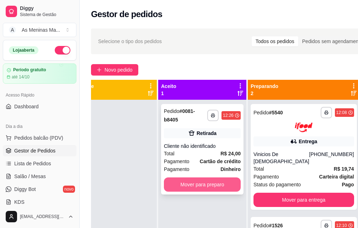
click at [199, 180] on button "Mover para preparo" at bounding box center [202, 184] width 77 height 14
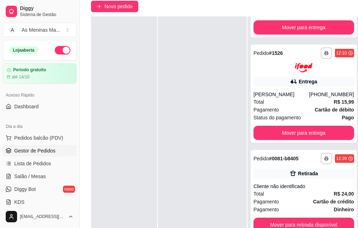
scroll to position [114, 0]
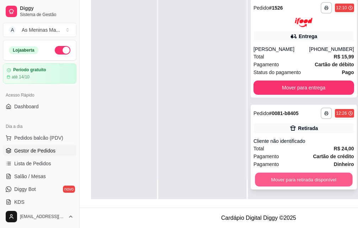
click at [284, 172] on button "Mover para retirada disponível" at bounding box center [303, 179] width 97 height 14
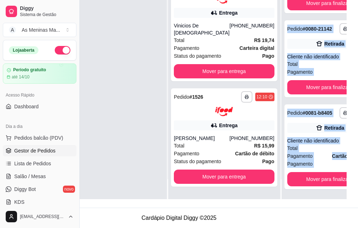
scroll to position [26, 28]
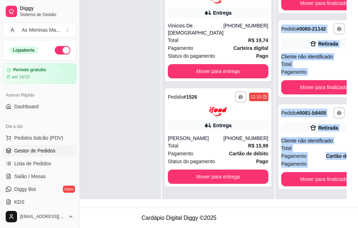
drag, startPoint x: 303, startPoint y: 191, endPoint x: 344, endPoint y: 193, distance: 41.3
click at [344, 193] on div "**********" at bounding box center [178, 85] width 335 height 228
click at [350, 129] on div "**********" at bounding box center [179, 62] width 358 height 292
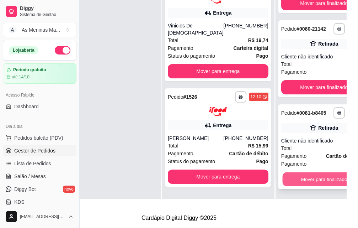
click at [284, 172] on button "Mover para finalizado" at bounding box center [323, 179] width 83 height 14
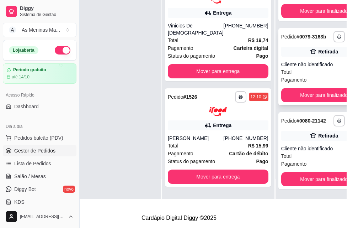
scroll to position [148, 0]
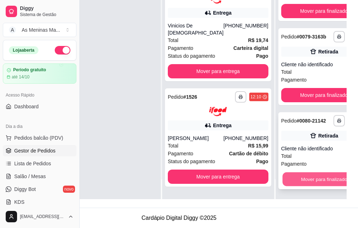
click at [284, 176] on button "Mover para finalizado" at bounding box center [323, 179] width 83 height 14
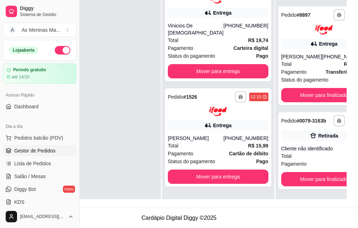
scroll to position [58, 0]
click at [284, 176] on button "Mover para finalizado" at bounding box center [324, 179] width 86 height 14
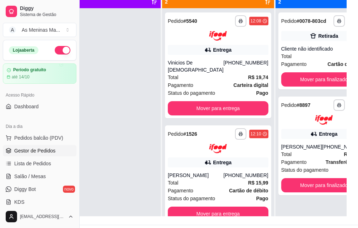
scroll to position [43, 80]
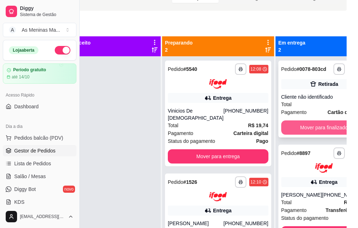
click at [295, 134] on button "Mover para finalizado" at bounding box center [324, 127] width 86 height 14
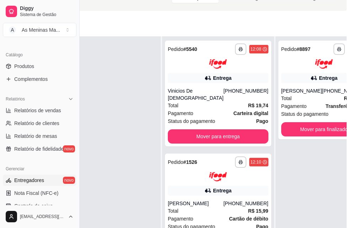
scroll to position [178, 0]
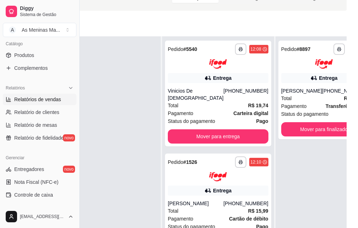
click at [38, 94] on link "Relatórios de vendas" at bounding box center [40, 99] width 74 height 11
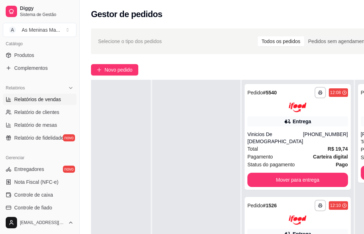
select select "ALL"
select select "0"
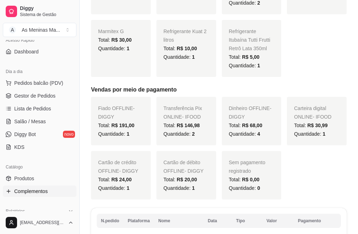
scroll to position [36, 0]
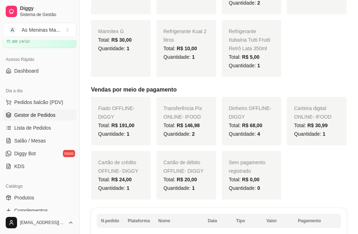
click at [39, 118] on span "Gestor de Pedidos" at bounding box center [34, 114] width 41 height 7
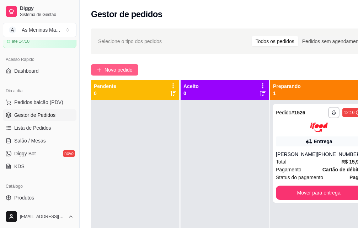
click at [123, 70] on span "Novo pedido" at bounding box center [119, 70] width 28 height 8
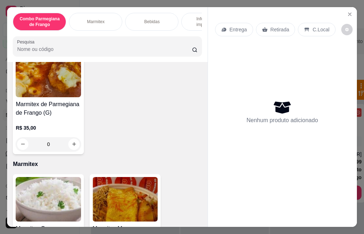
scroll to position [204, 0]
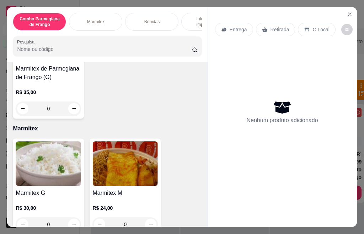
click at [107, 166] on img at bounding box center [124, 163] width 65 height 44
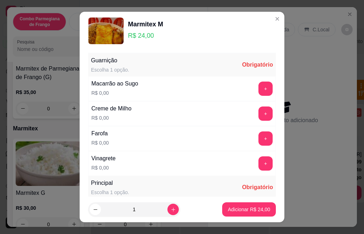
click at [254, 124] on div "Creme de Milho R$ 0,00 +" at bounding box center [182, 113] width 188 height 25
click at [259, 114] on button "+" at bounding box center [266, 113] width 14 height 14
click at [259, 137] on button "+" at bounding box center [266, 138] width 14 height 14
click at [259, 164] on button "+" at bounding box center [266, 163] width 14 height 14
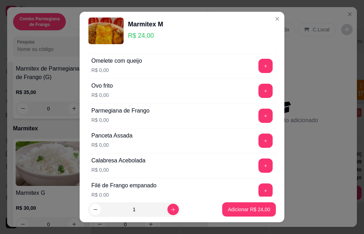
scroll to position [299, 0]
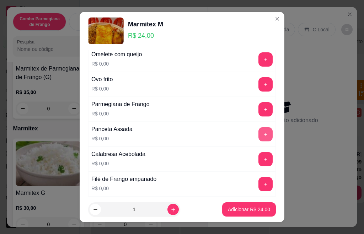
click at [259, 137] on button "+" at bounding box center [266, 134] width 14 height 14
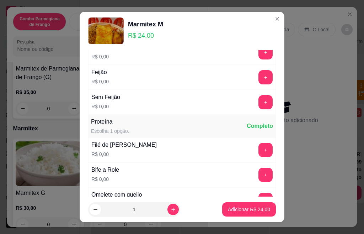
scroll to position [192, 0]
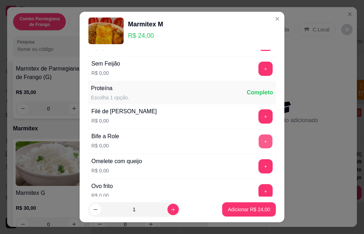
click at [259, 142] on button "+" at bounding box center [266, 141] width 14 height 14
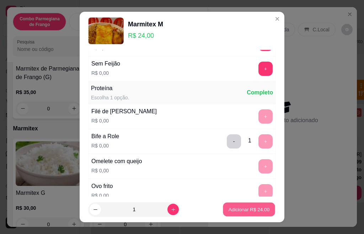
click at [232, 209] on p "Adicionar R$ 24,00" at bounding box center [249, 209] width 41 height 7
click at [250, 212] on p "Adicionar R$ 24,00" at bounding box center [249, 209] width 41 height 7
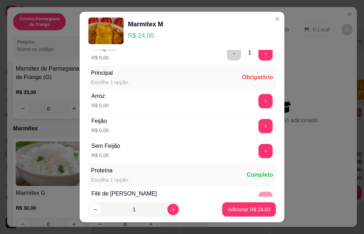
scroll to position [85, 0]
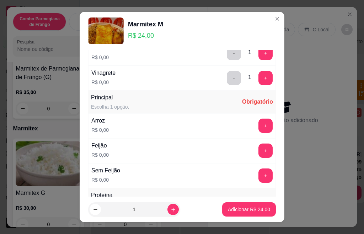
click at [259, 126] on button "+" at bounding box center [266, 125] width 14 height 14
click at [259, 147] on button "+" at bounding box center [266, 150] width 14 height 14
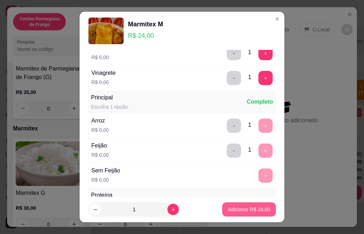
click at [256, 209] on p "Adicionar R$ 24,00" at bounding box center [249, 209] width 42 height 7
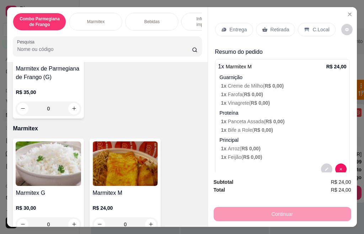
click at [274, 26] on p "Retirada" at bounding box center [280, 29] width 19 height 7
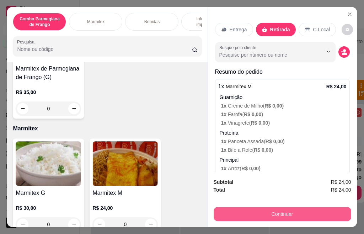
click at [284, 209] on button "Continuar" at bounding box center [283, 214] width 138 height 14
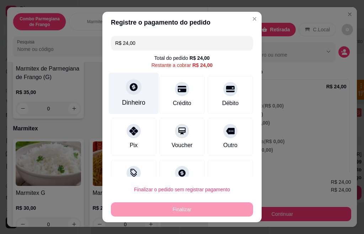
click at [126, 100] on div "Dinheiro" at bounding box center [133, 102] width 23 height 9
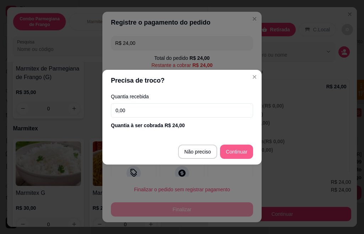
type input "R$ 0,00"
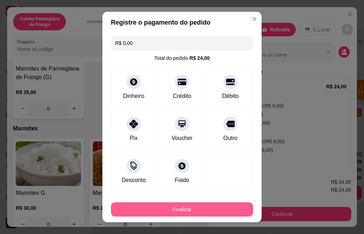
click at [198, 208] on button "Finalizar" at bounding box center [182, 209] width 142 height 14
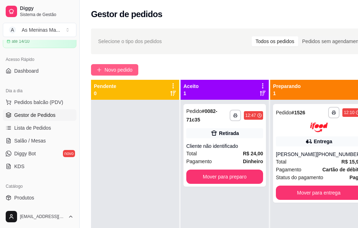
click at [107, 72] on span "Novo pedido" at bounding box center [119, 70] width 28 height 8
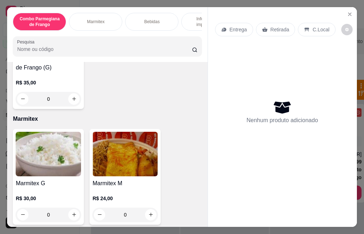
scroll to position [284, 0]
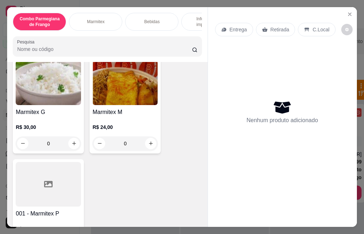
click at [59, 182] on div at bounding box center [48, 184] width 65 height 44
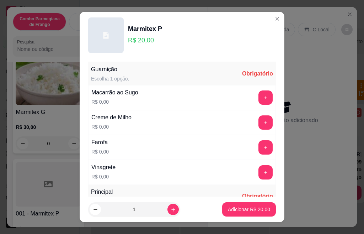
click at [257, 105] on div "Macarrão ao Sugo R$ 0,00 +" at bounding box center [182, 97] width 188 height 25
click at [259, 101] on button "+" at bounding box center [266, 97] width 14 height 14
click at [259, 124] on button "+" at bounding box center [266, 122] width 14 height 14
click at [259, 146] on button "+" at bounding box center [266, 147] width 14 height 14
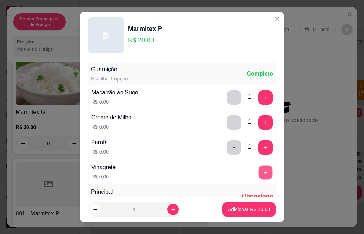
click at [259, 173] on button "+" at bounding box center [266, 172] width 14 height 14
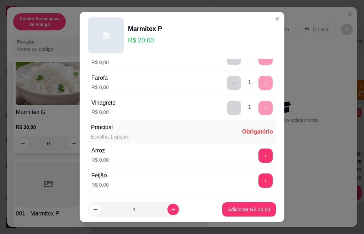
scroll to position [71, 0]
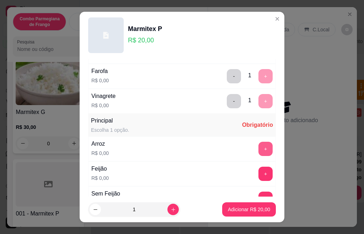
click at [259, 150] on button "+" at bounding box center [266, 149] width 14 height 14
click at [259, 173] on button "+" at bounding box center [266, 173] width 14 height 14
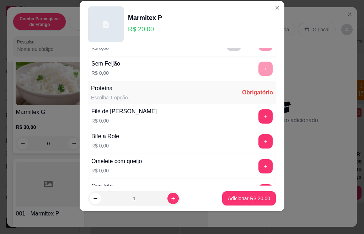
scroll to position [223, 0]
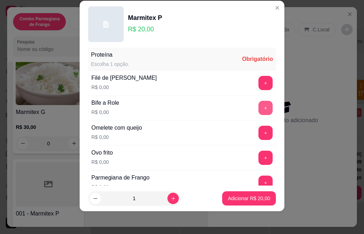
click at [259, 108] on button "+" at bounding box center [266, 108] width 14 height 14
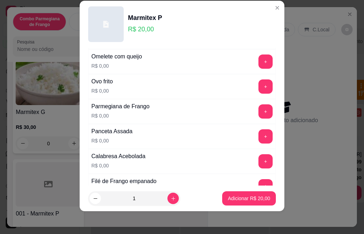
scroll to position [330, 0]
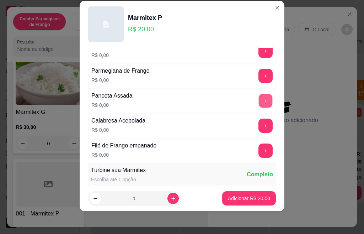
click at [259, 98] on button "+" at bounding box center [266, 101] width 14 height 14
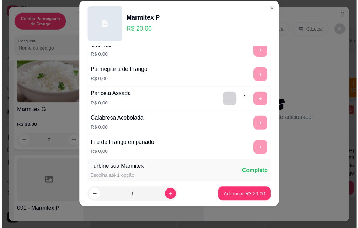
scroll to position [445, 0]
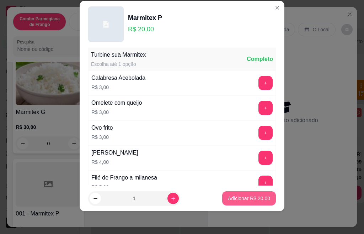
click at [246, 200] on p "Adicionar R$ 20,00" at bounding box center [249, 197] width 42 height 7
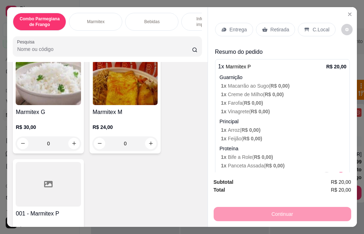
click at [275, 26] on p "Retirada" at bounding box center [280, 29] width 19 height 7
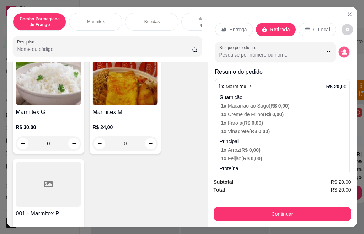
click at [342, 52] on icon "decrease-product-quantity" at bounding box center [344, 53] width 5 height 2
click at [182, 157] on div "Nome do cliente" at bounding box center [182, 150] width 142 height 20
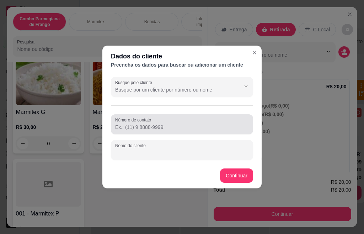
click at [183, 155] on input "Nome do cliente" at bounding box center [182, 152] width 134 height 7
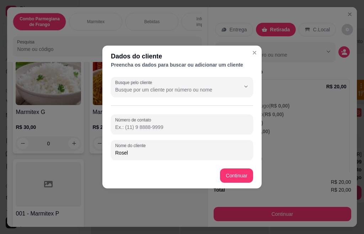
type input "Roseli"
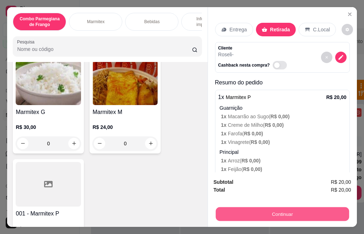
click at [275, 210] on button "Continuar" at bounding box center [281, 214] width 133 height 14
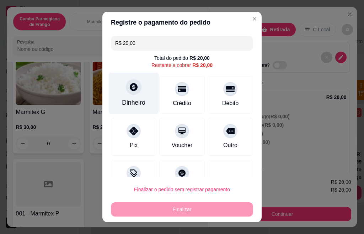
click at [129, 89] on icon at bounding box center [133, 86] width 9 height 9
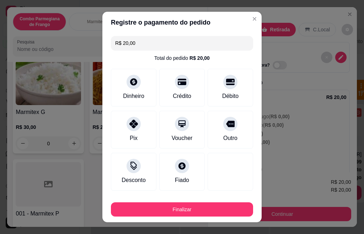
type input "R$ 0,00"
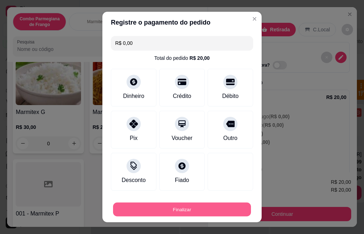
click at [201, 213] on button "Finalizar" at bounding box center [182, 209] width 138 height 14
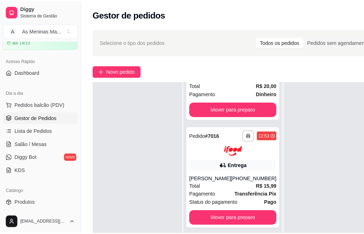
scroll to position [26, 0]
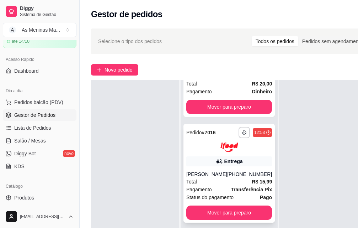
click at [231, 192] on strong "Transferência Pix" at bounding box center [251, 189] width 41 height 6
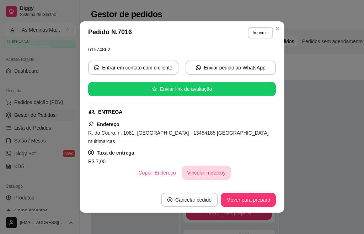
scroll to position [107, 0]
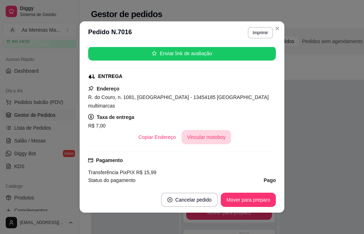
click at [199, 131] on button "Vincular motoboy" at bounding box center [207, 137] width 50 height 14
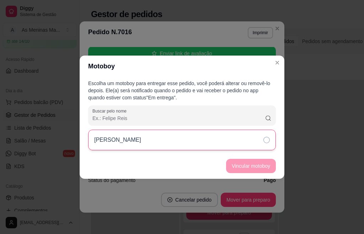
click at [265, 142] on icon at bounding box center [266, 140] width 6 height 6
click at [263, 164] on button "Vincular motoboy" at bounding box center [251, 166] width 48 height 14
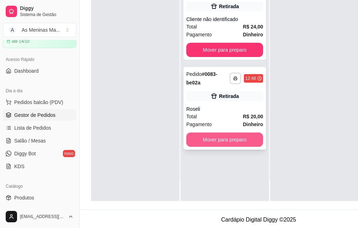
click at [224, 135] on button "Mover para preparo" at bounding box center [224, 139] width 77 height 14
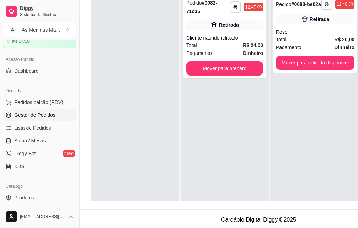
scroll to position [0, 0]
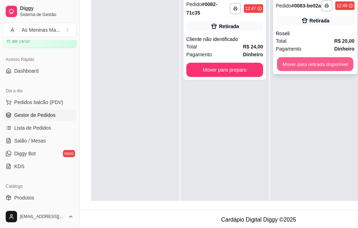
click at [318, 64] on button "Mover para retirada disponível" at bounding box center [315, 64] width 76 height 14
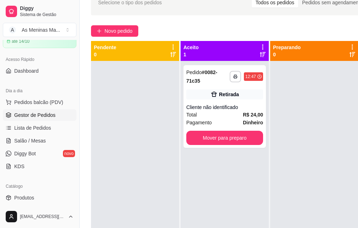
scroll to position [36, 0]
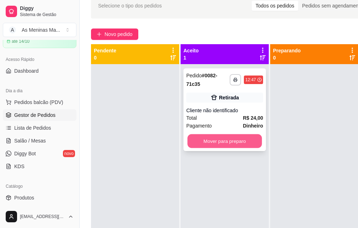
click at [235, 139] on button "Mover para preparo" at bounding box center [224, 141] width 75 height 14
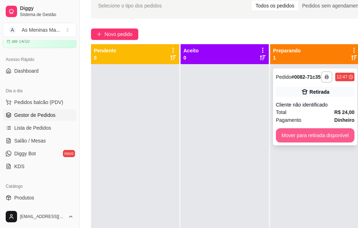
click at [286, 142] on button "Mover para retirada disponível" at bounding box center [315, 135] width 79 height 14
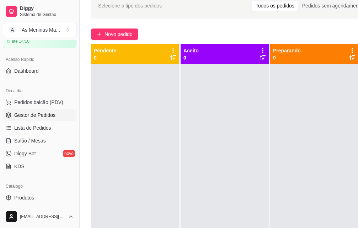
drag, startPoint x: 276, startPoint y: 227, endPoint x: 335, endPoint y: 240, distance: 60.8
click at [335, 192] on html "Diggy Sistema de Gestão A As Meninas Ma ... Loja aberta Período gratuito até 14…" at bounding box center [179, 78] width 358 height 228
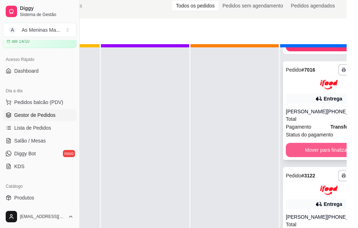
scroll to position [26, 0]
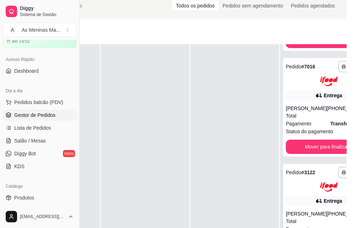
click at [297, 194] on div "**********" at bounding box center [328, 213] width 91 height 98
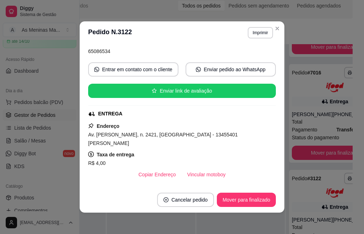
scroll to position [107, 0]
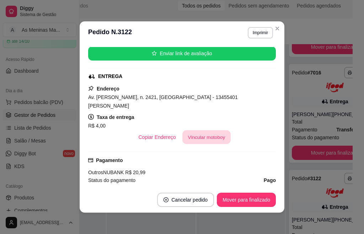
click at [193, 130] on button "Vincular motoboy" at bounding box center [206, 137] width 48 height 14
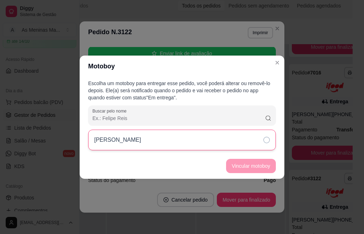
click at [234, 137] on div "[PERSON_NAME]" at bounding box center [182, 139] width 188 height 21
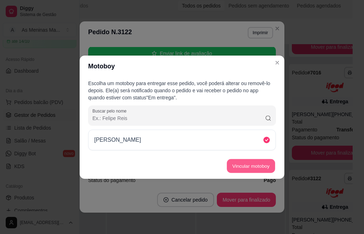
click at [249, 167] on button "Vincular motoboy" at bounding box center [251, 166] width 48 height 14
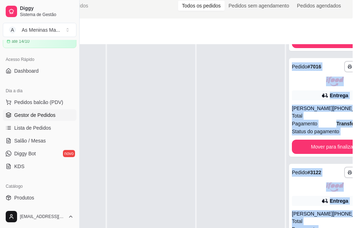
scroll to position [114, 80]
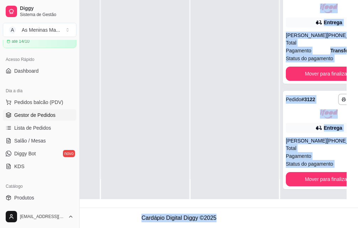
drag, startPoint x: 262, startPoint y: 227, endPoint x: 362, endPoint y: 236, distance: 99.7
click at [278, 119] on html "Diggy Sistema de Gestão A As Meninas Ma ... Loja aberta Período gratuito até 14…" at bounding box center [99, 6] width 358 height 228
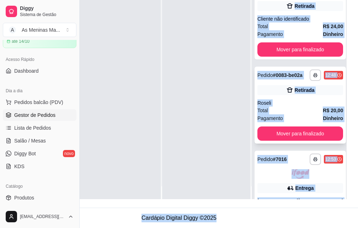
scroll to position [0, 28]
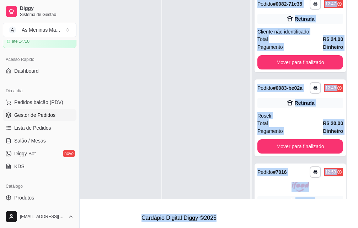
click at [353, 46] on div "**********" at bounding box center [179, 62] width 358 height 292
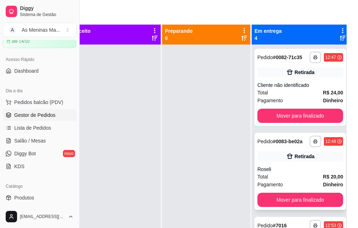
scroll to position [0, 80]
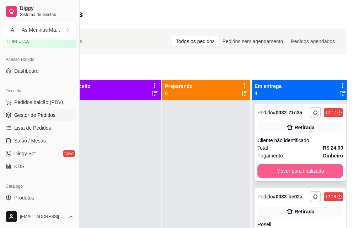
click at [270, 178] on button "Mover para finalizado" at bounding box center [300, 171] width 86 height 14
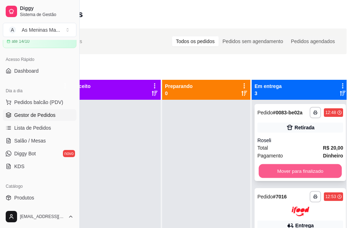
click at [280, 178] on button "Mover para finalizado" at bounding box center [300, 171] width 83 height 14
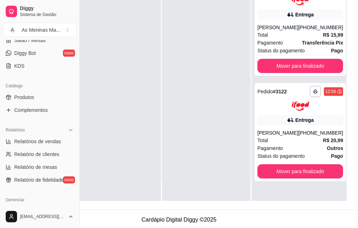
scroll to position [142, 0]
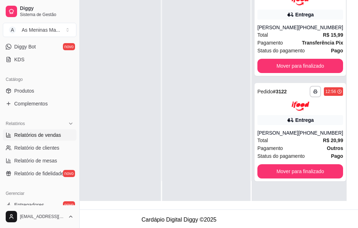
click at [30, 137] on span "Relatórios de vendas" at bounding box center [37, 134] width 47 height 7
select select "ALL"
select select "0"
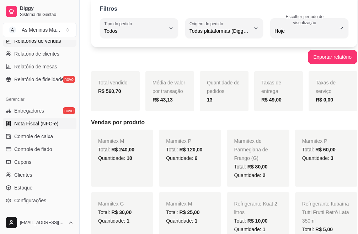
scroll to position [249, 0]
